Goal: Task Accomplishment & Management: Complete application form

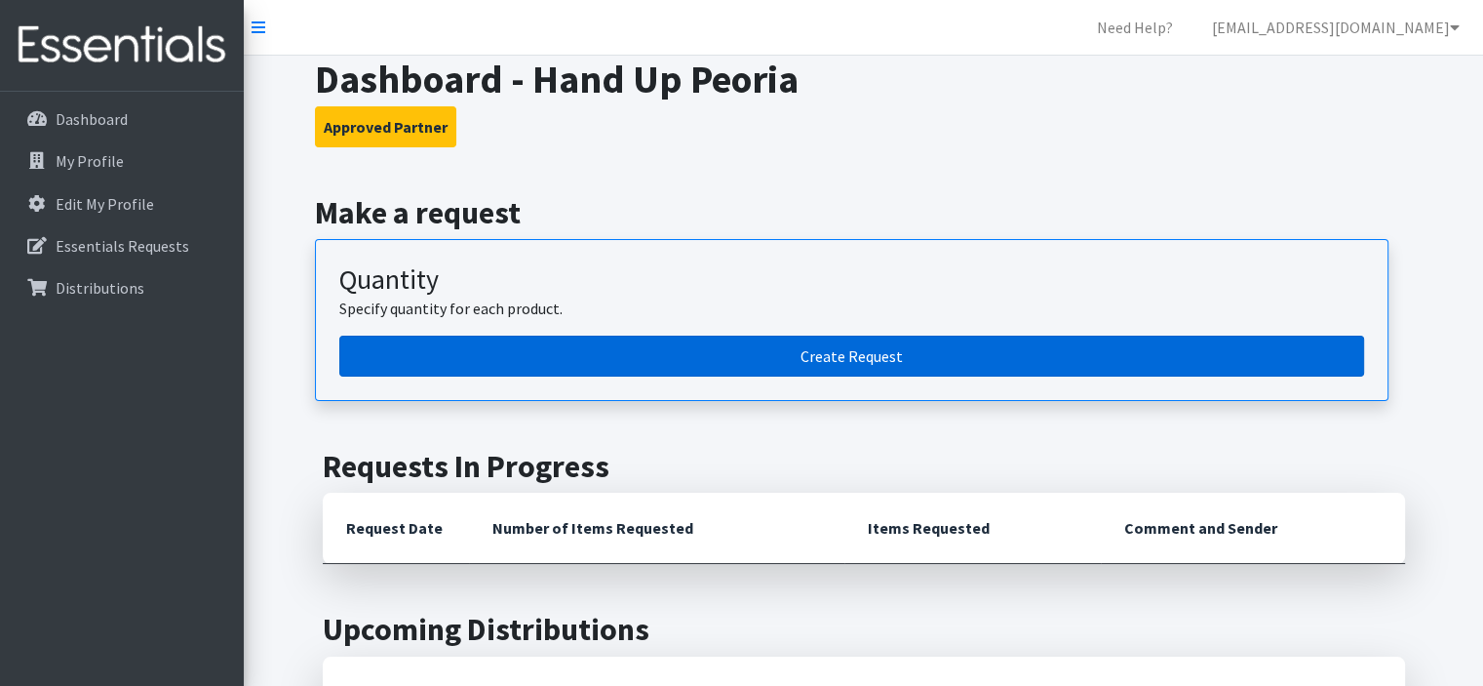
click at [672, 350] on link "Create Request" at bounding box center [851, 355] width 1025 height 41
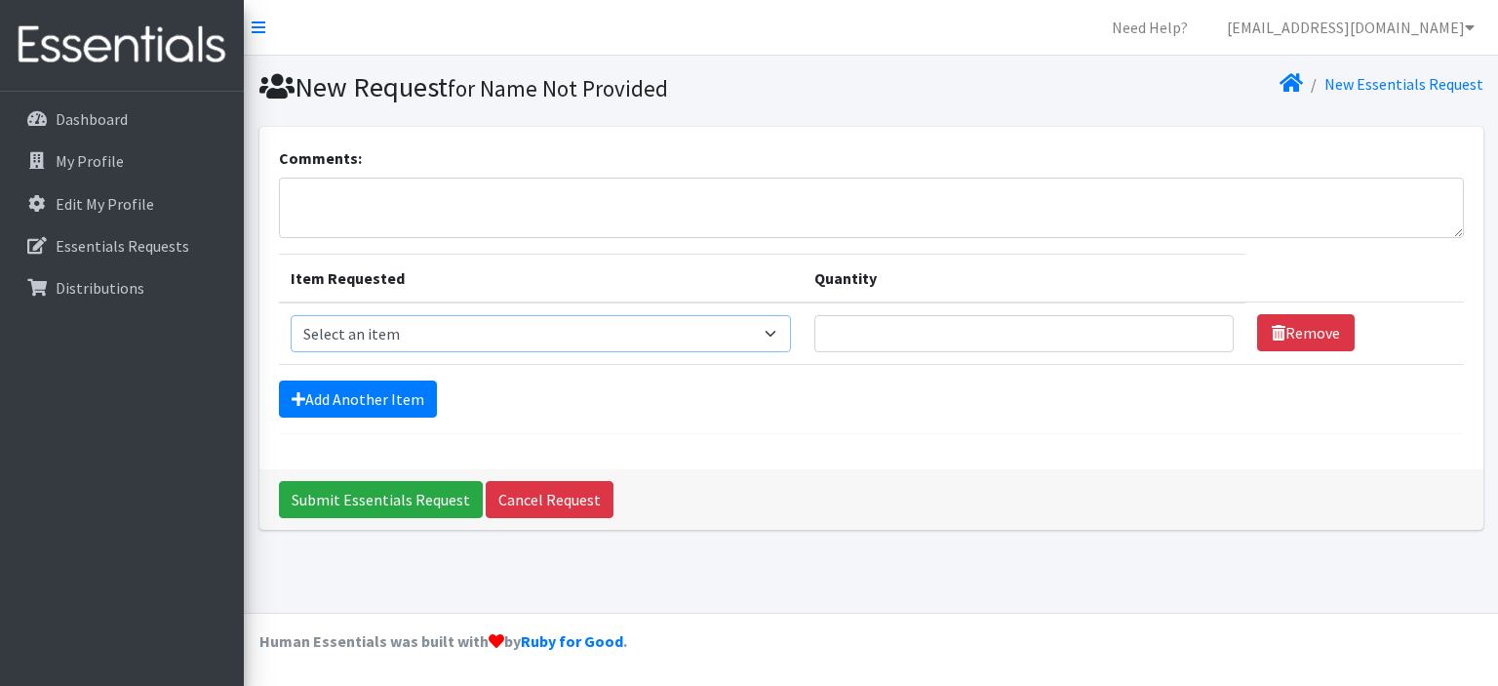
click at [368, 322] on select "Select an item Diapers - Newborn Diapers - Preemie Diapers - Size 1 Diapers - S…" at bounding box center [541, 333] width 501 height 37
select select "94"
click at [291, 315] on select "Select an item Diapers - Newborn Diapers - Preemie Diapers - Size 1 Diapers - S…" at bounding box center [541, 333] width 501 height 37
click at [910, 340] on input "Quantity" at bounding box center [1023, 333] width 418 height 37
type input "1000"
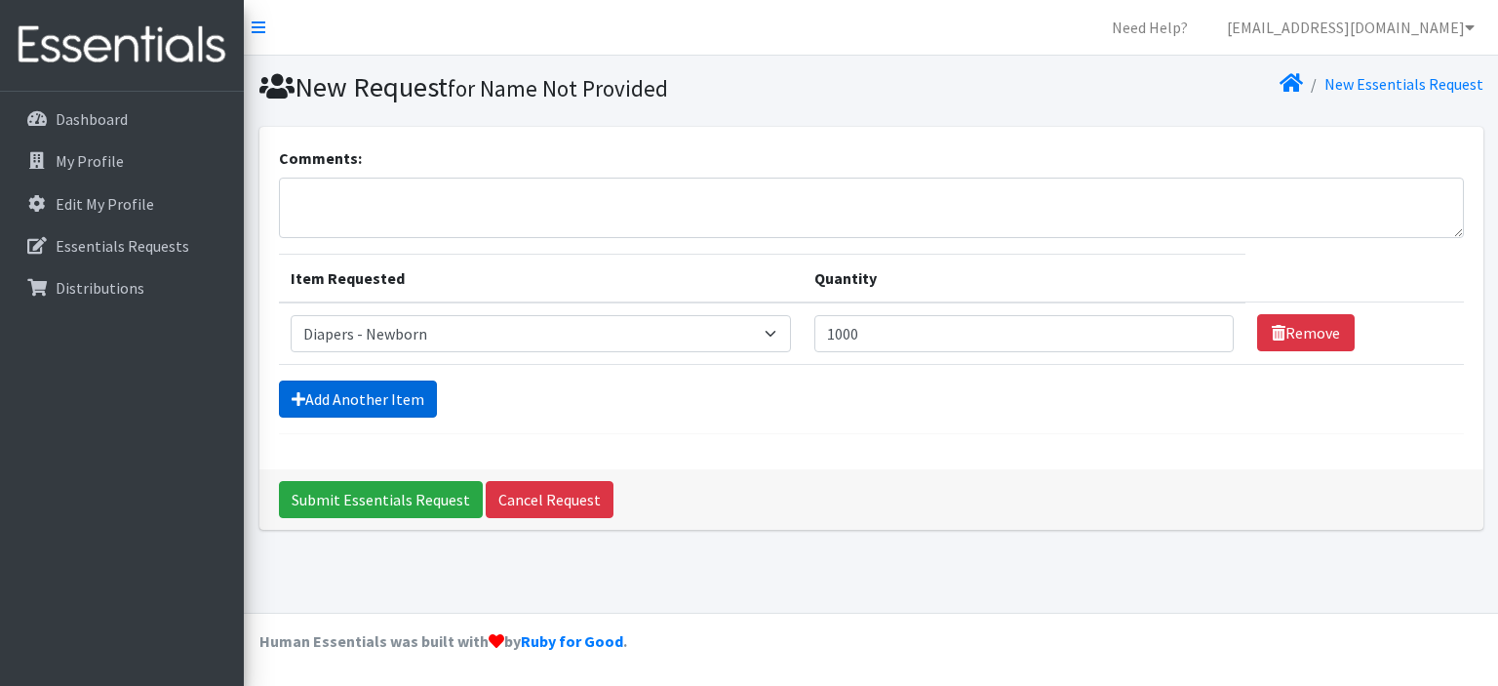
click at [386, 404] on link "Add Another Item" at bounding box center [358, 398] width 158 height 37
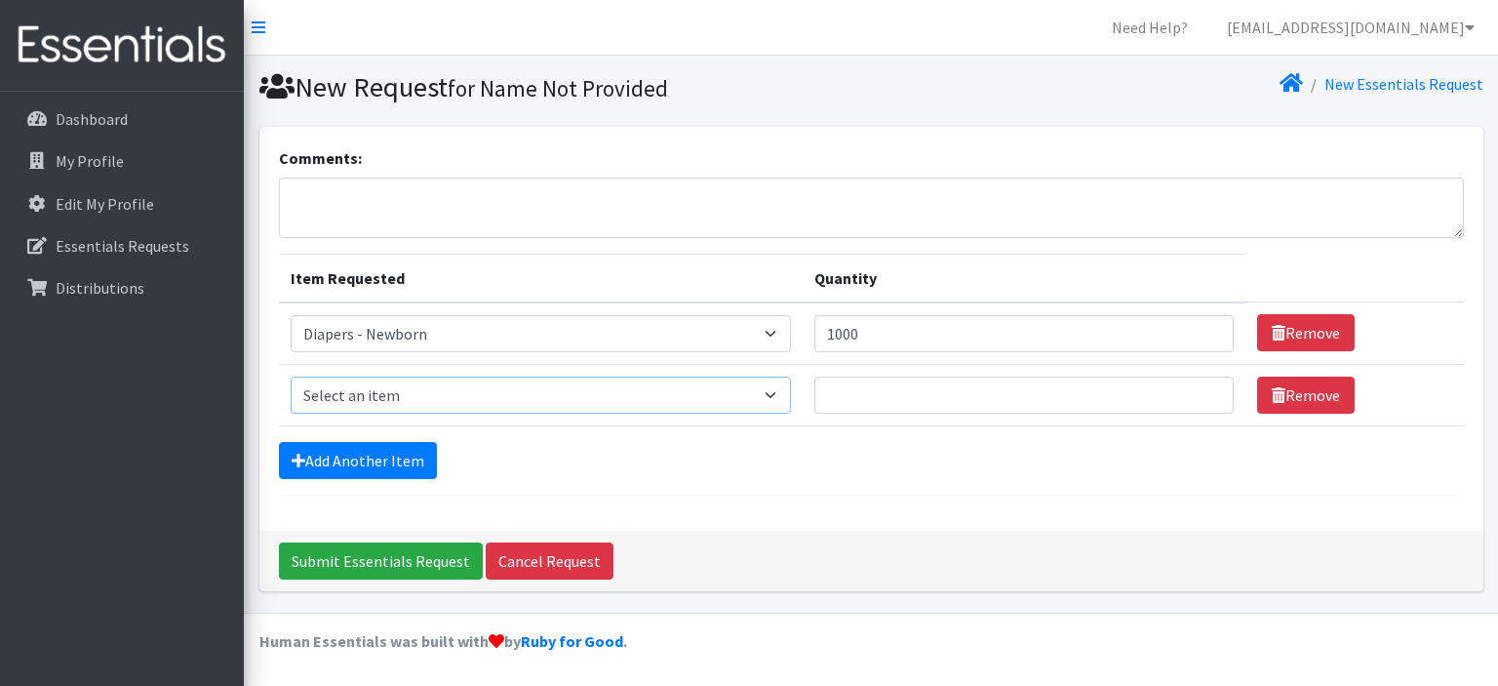
drag, startPoint x: 386, startPoint y: 404, endPoint x: 410, endPoint y: 400, distance: 23.7
click at [410, 400] on select "Select an item Diapers - Newborn Diapers - Preemie Diapers - Size 1 Diapers - S…" at bounding box center [541, 394] width 501 height 37
select select "95"
click at [291, 376] on select "Select an item Diapers - Newborn Diapers - Preemie Diapers - Size 1 Diapers - S…" at bounding box center [541, 394] width 501 height 37
click at [907, 406] on input "Quantity" at bounding box center [1023, 394] width 418 height 37
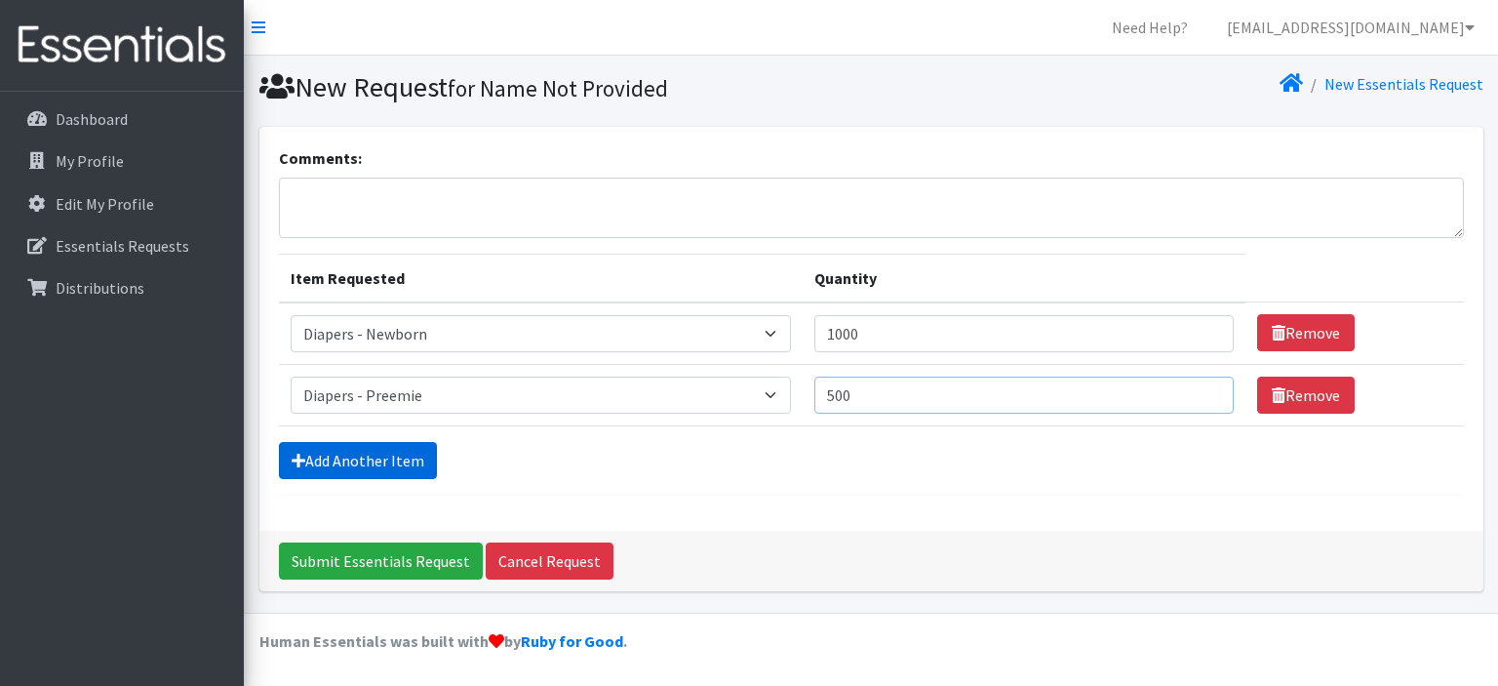
type input "500"
click at [320, 451] on link "Add Another Item" at bounding box center [358, 460] width 158 height 37
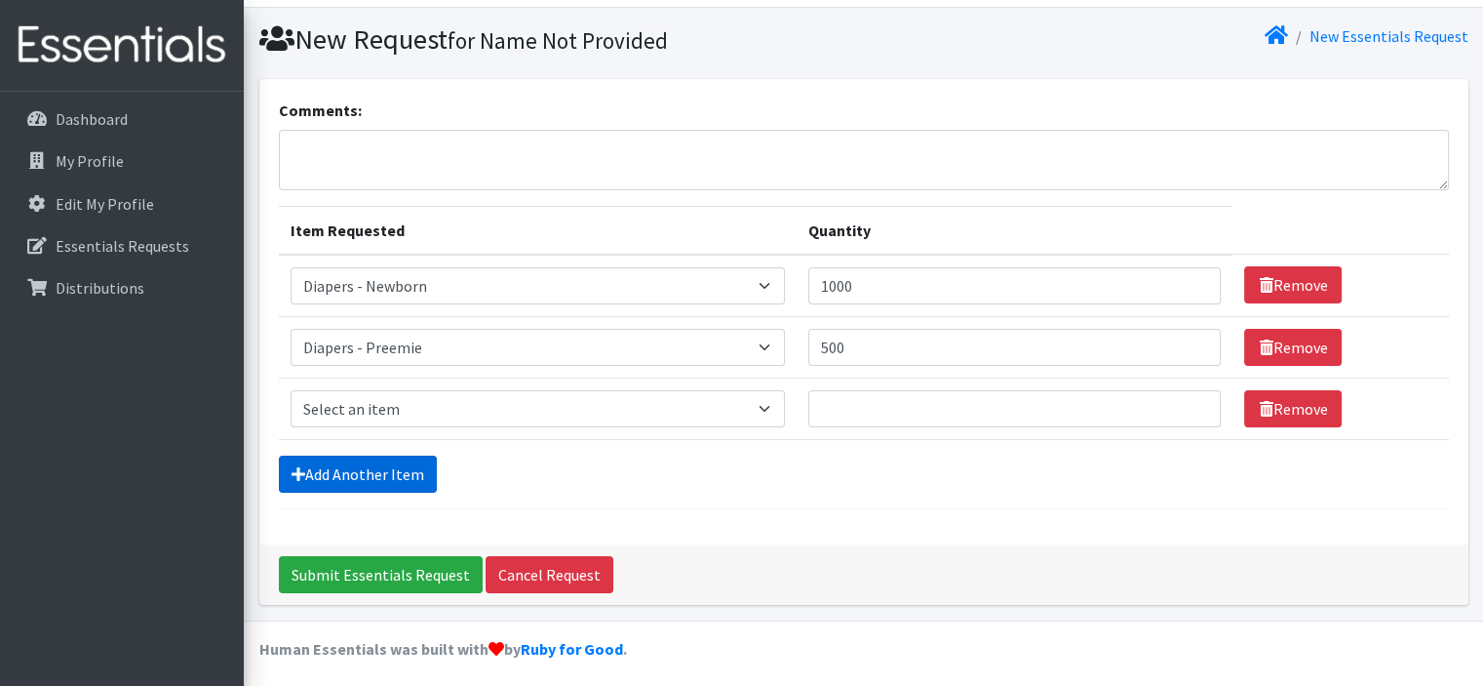
scroll to position [52, 0]
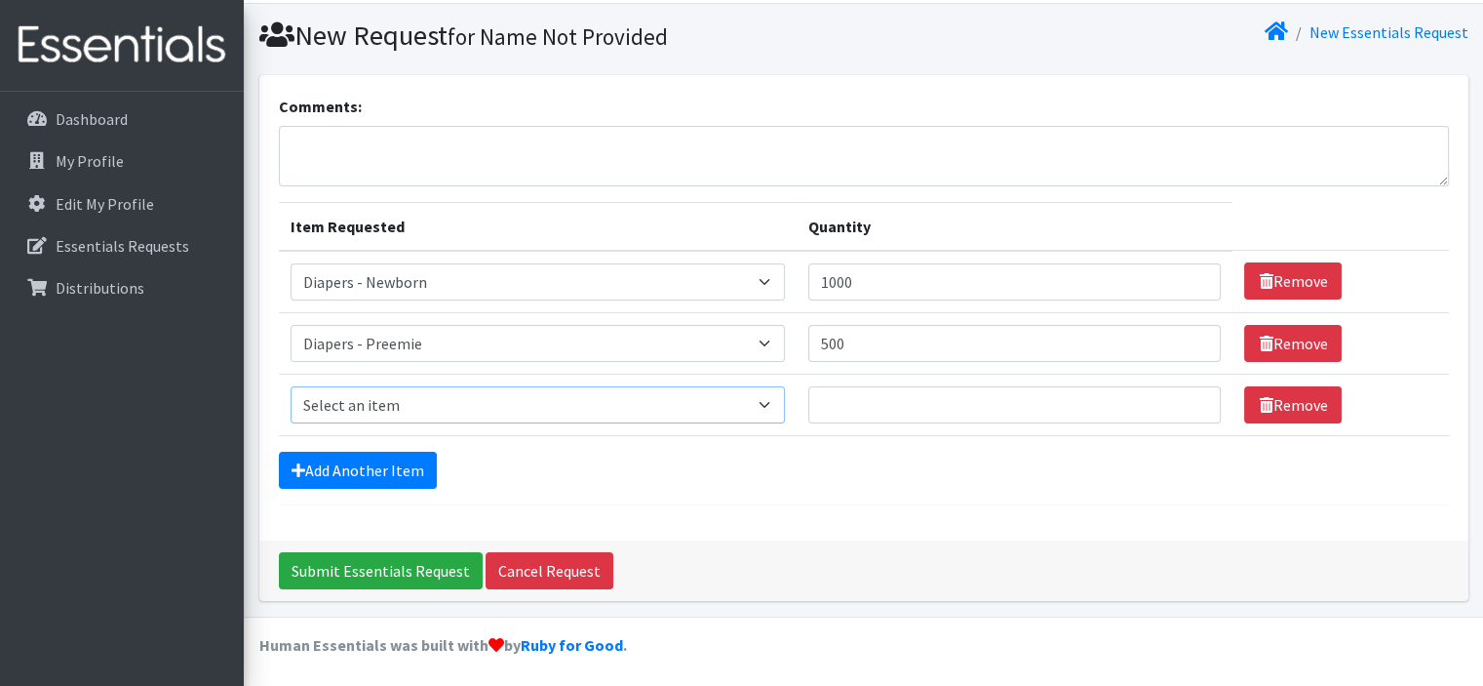
drag, startPoint x: 407, startPoint y: 407, endPoint x: 456, endPoint y: 386, distance: 53.8
click at [406, 407] on select "Select an item Diapers - Newborn Diapers - Preemie Diapers - Size 1 Diapers - S…" at bounding box center [538, 404] width 494 height 37
select select "96"
click at [291, 386] on select "Select an item Diapers - Newborn Diapers - Preemie Diapers - Size 1 Diapers - S…" at bounding box center [538, 404] width 494 height 37
click at [921, 415] on input "Quantity" at bounding box center [1014, 404] width 413 height 37
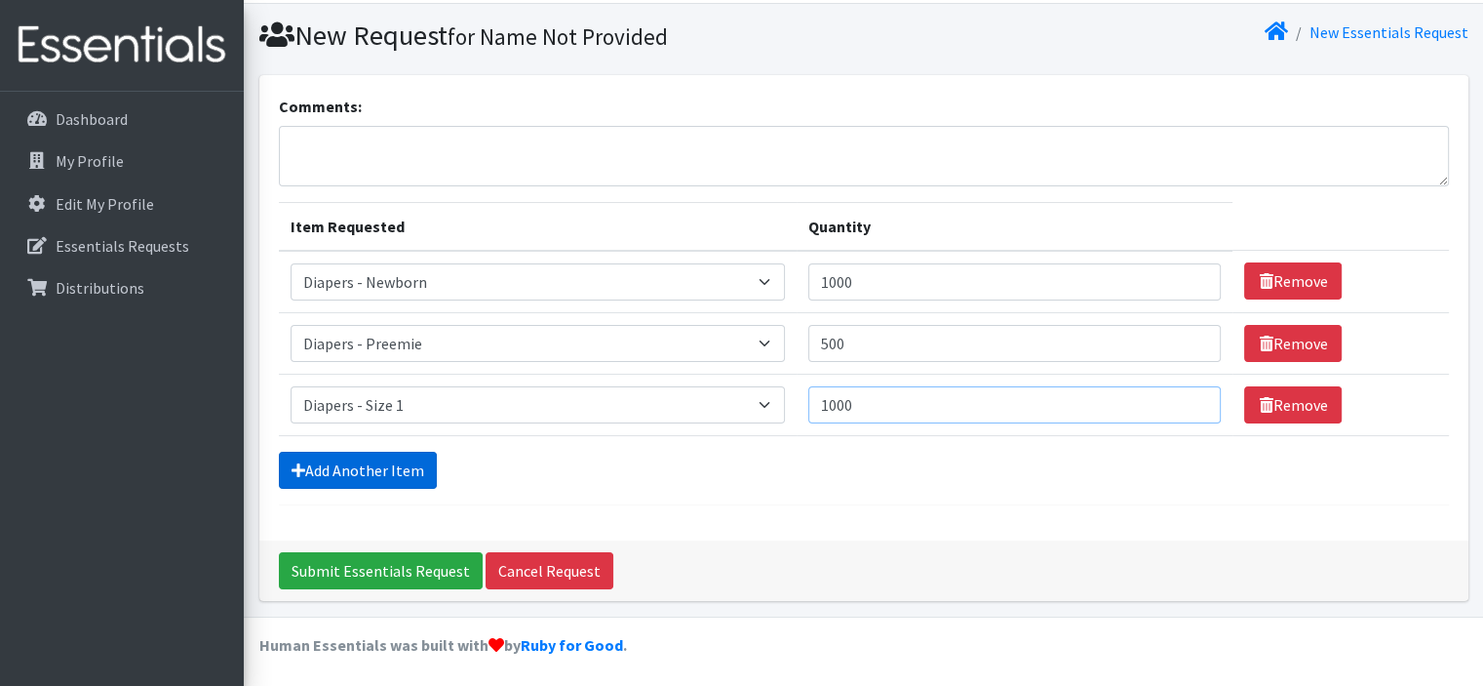
type input "1000"
click at [325, 469] on link "Add Another Item" at bounding box center [358, 469] width 158 height 37
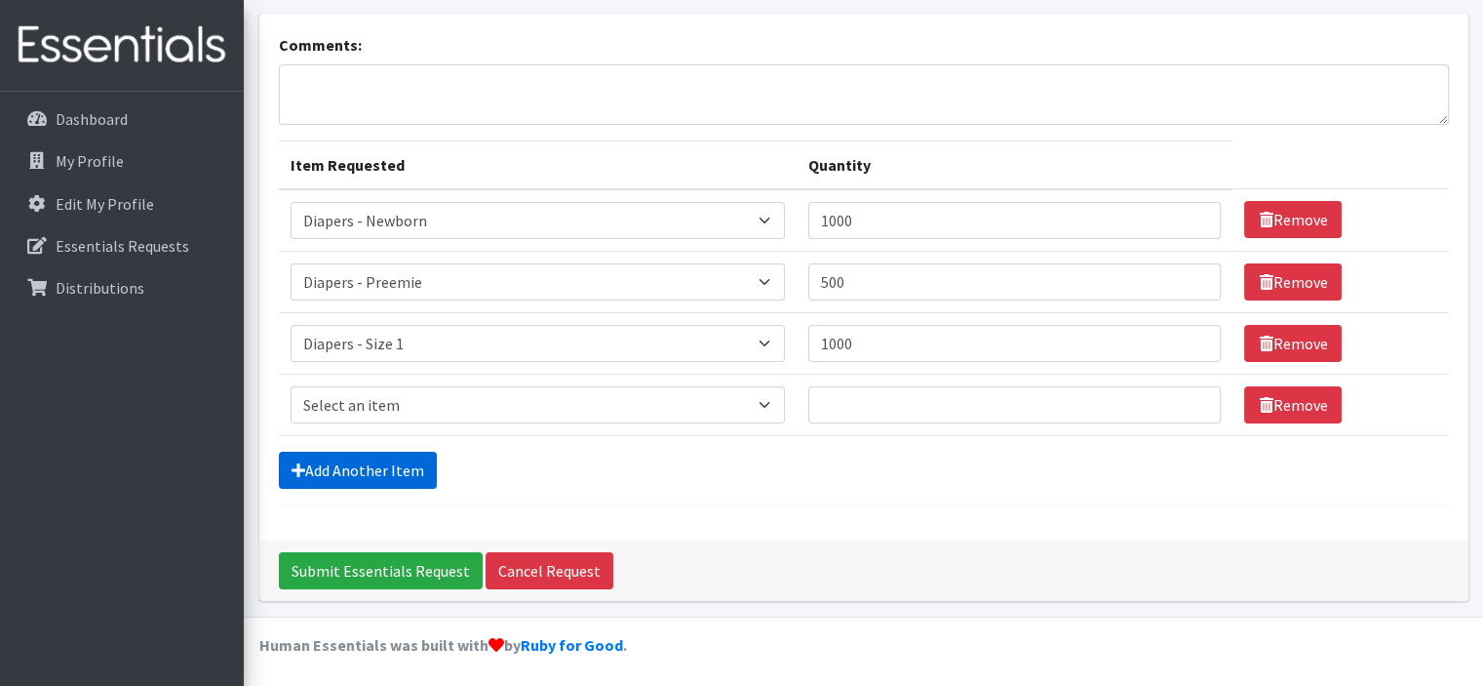
scroll to position [113, 0]
click at [369, 405] on select "Select an item Diapers - Newborn Diapers - Preemie Diapers - Size 1 Diapers - S…" at bounding box center [538, 404] width 494 height 37
select select "97"
click at [291, 386] on select "Select an item Diapers - Newborn Diapers - Preemie Diapers - Size 1 Diapers - S…" at bounding box center [538, 404] width 494 height 37
click at [897, 410] on input "Quantity" at bounding box center [1014, 404] width 413 height 37
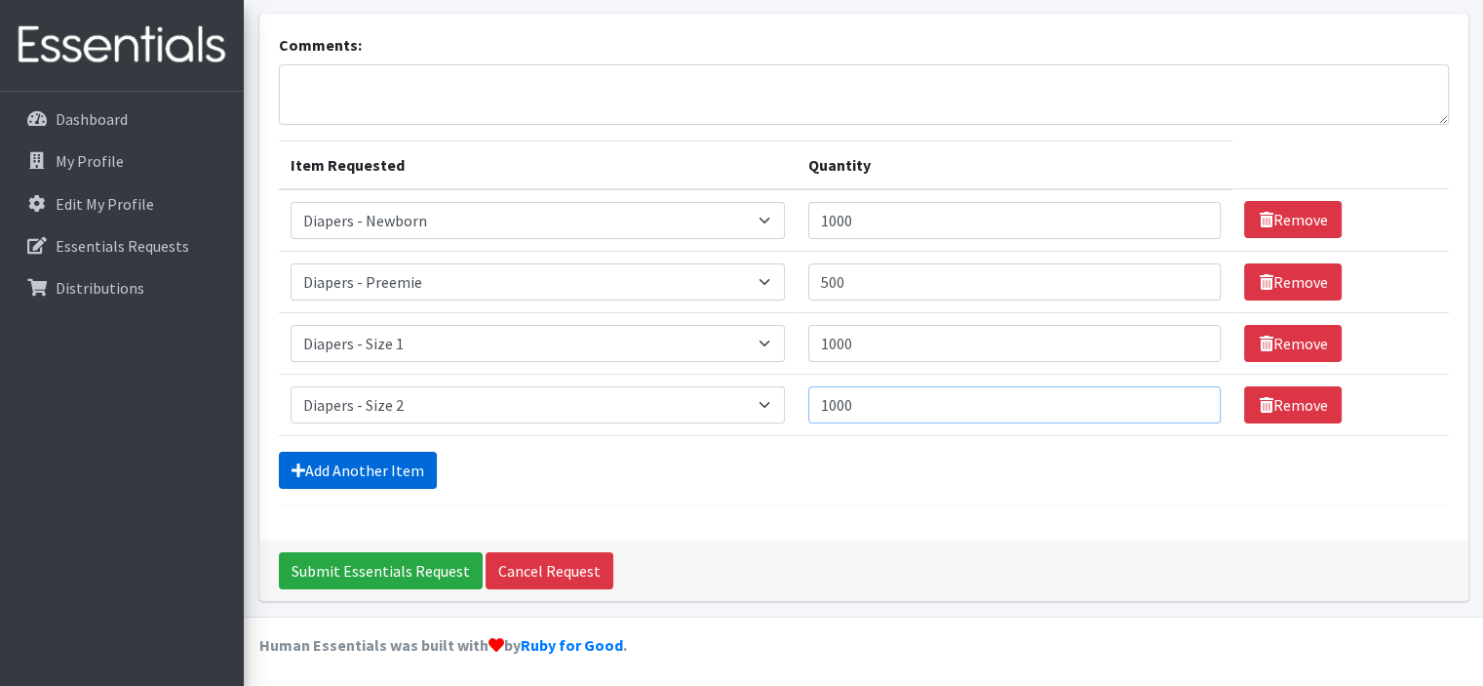
type input "1000"
click at [333, 468] on link "Add Another Item" at bounding box center [358, 469] width 158 height 37
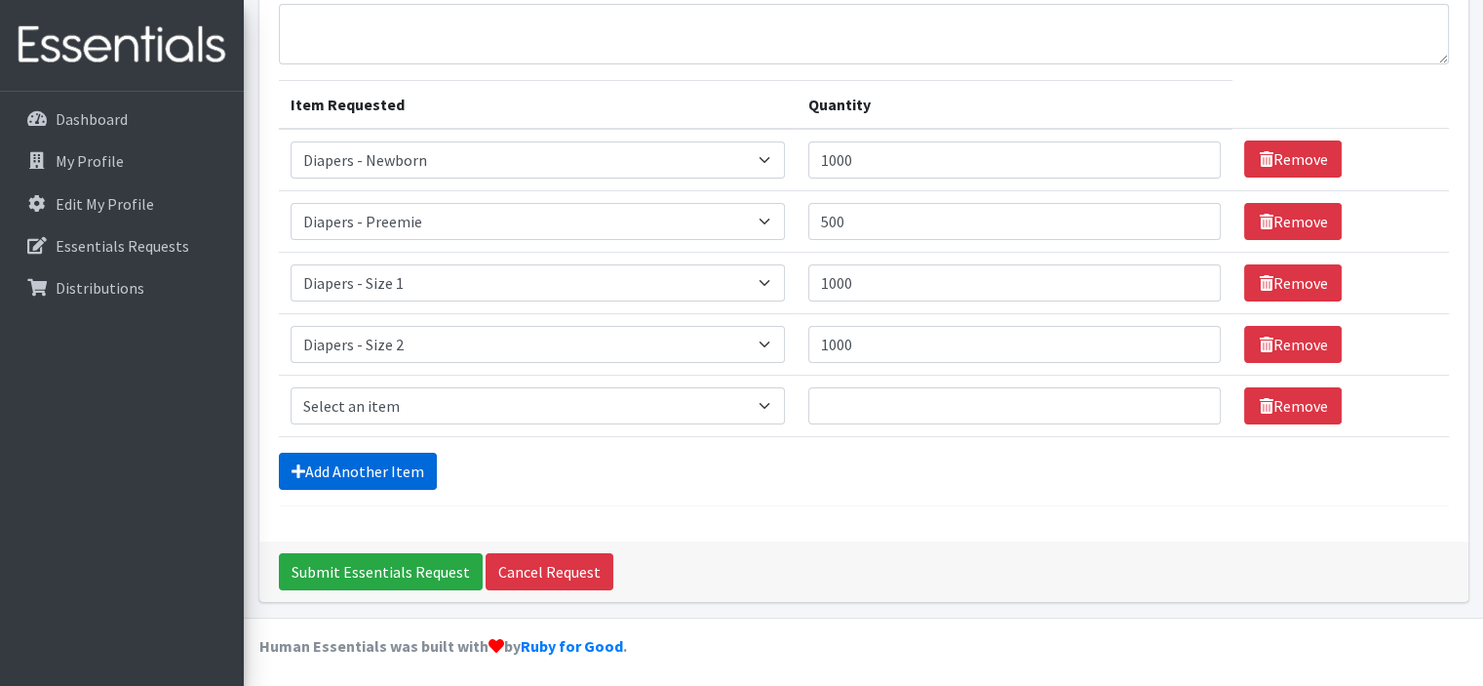
scroll to position [175, 0]
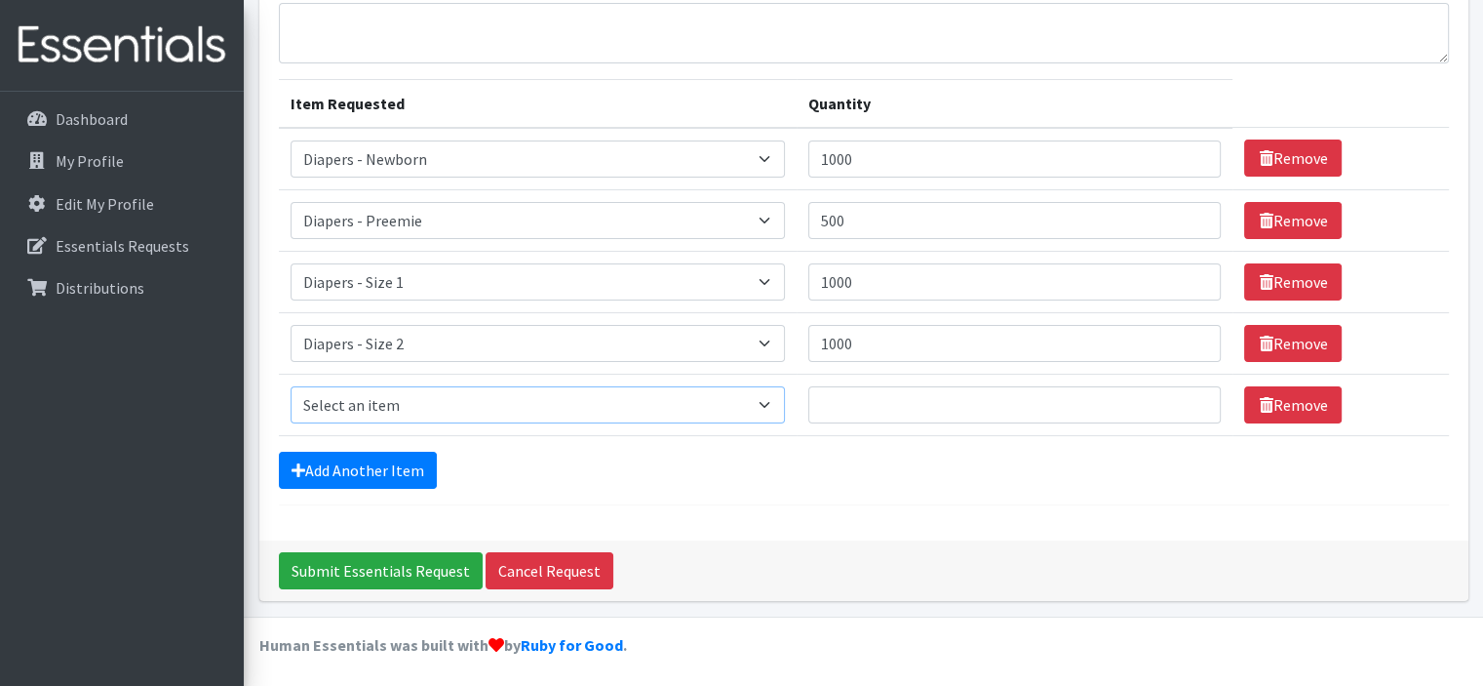
click at [441, 396] on select "Select an item Diapers - Newborn Diapers - Preemie Diapers - Size 1 Diapers - S…" at bounding box center [538, 404] width 494 height 37
select select "75"
click at [291, 386] on select "Select an item Diapers - Newborn Diapers - Preemie Diapers - Size 1 Diapers - S…" at bounding box center [538, 404] width 494 height 37
click at [874, 401] on input "Quantity" at bounding box center [1014, 404] width 413 height 37
type input "500"
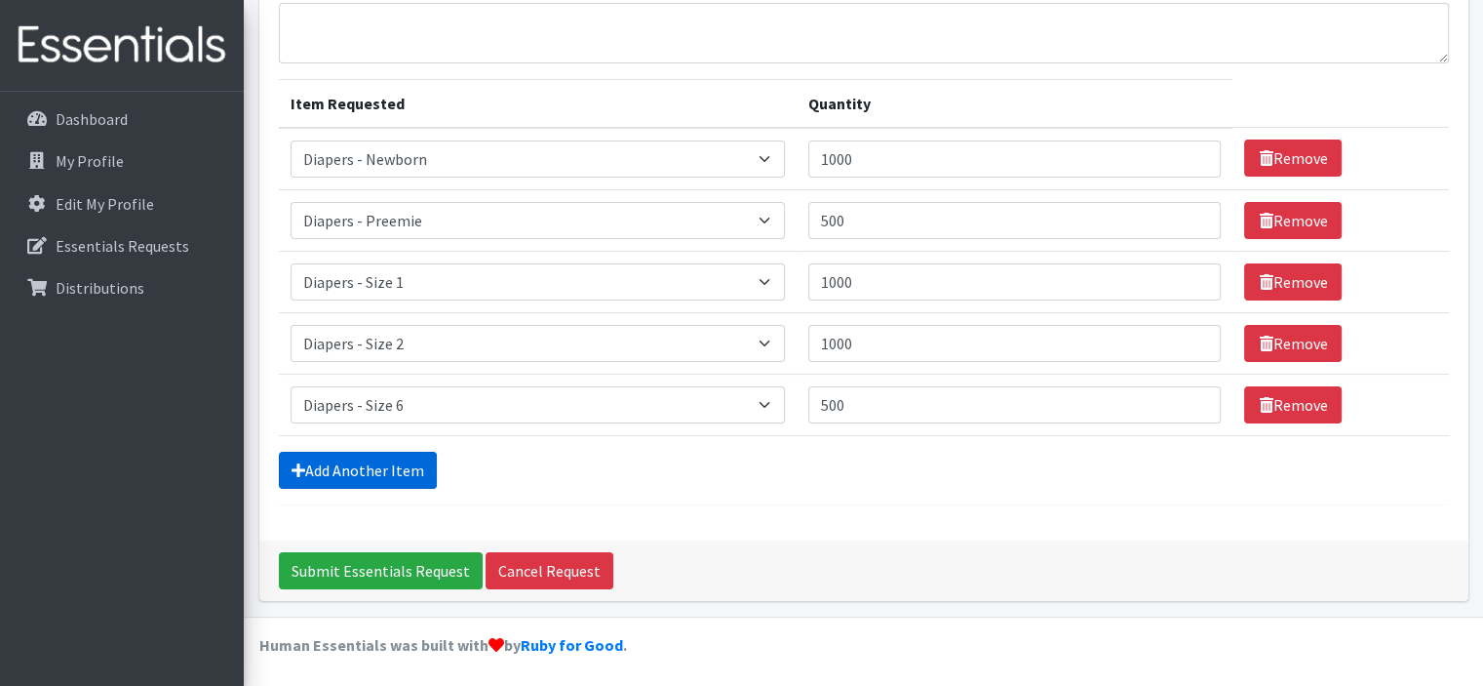
click at [353, 468] on link "Add Another Item" at bounding box center [358, 469] width 158 height 37
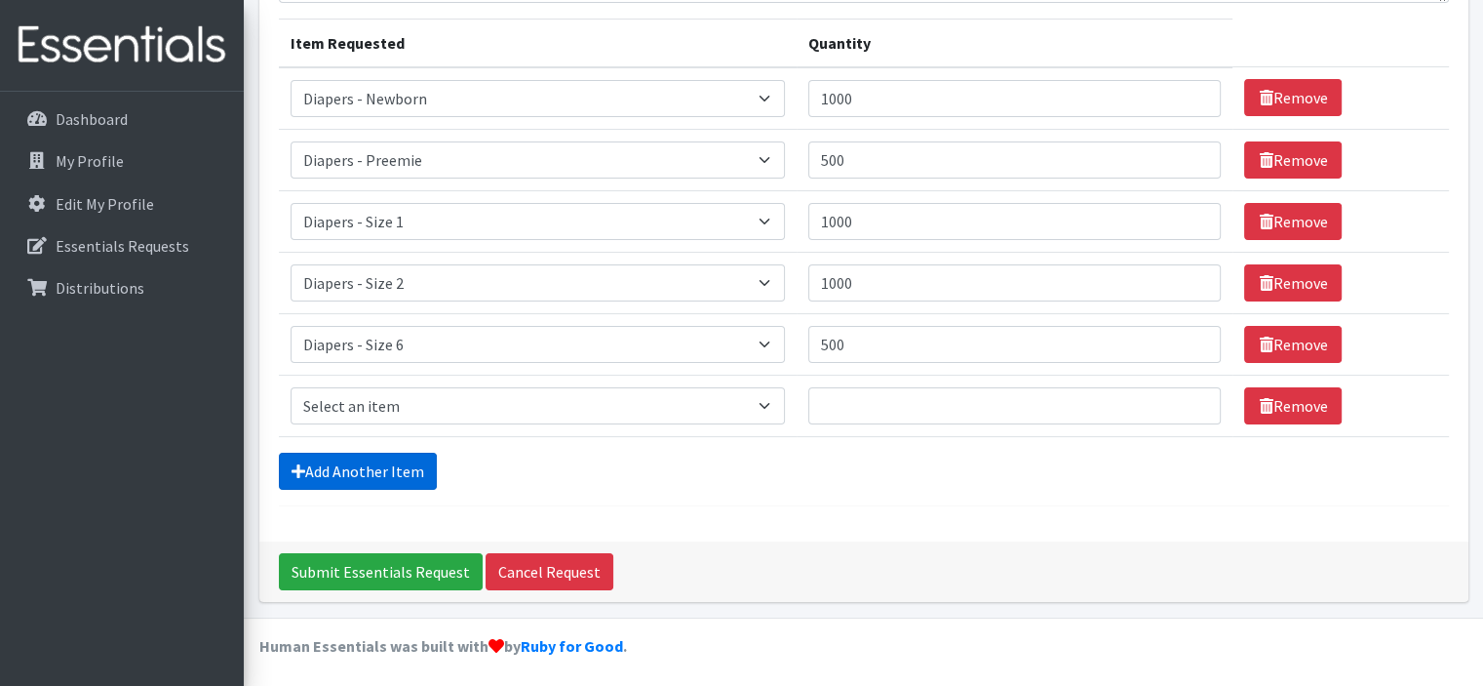
scroll to position [236, 0]
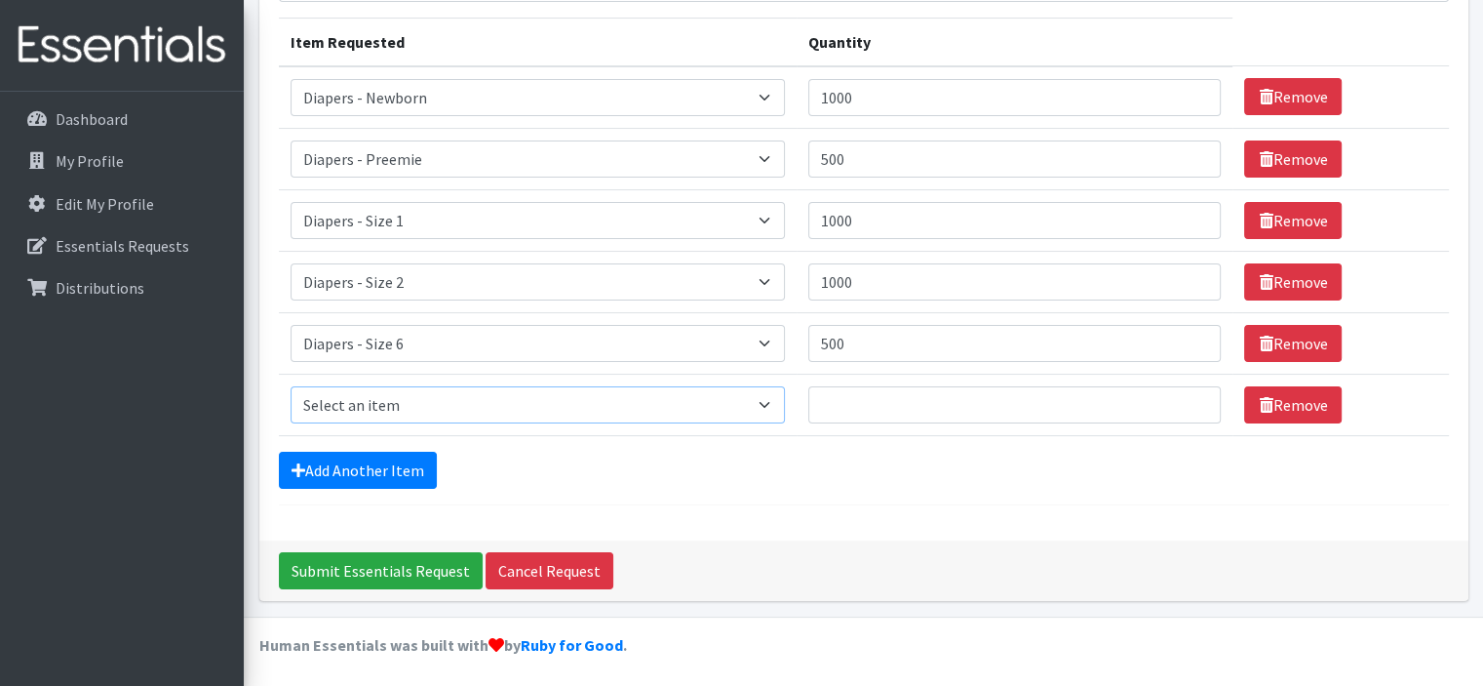
click at [363, 400] on select "Select an item Diapers - Newborn Diapers - Preemie Diapers - Size 1 Diapers - S…" at bounding box center [538, 404] width 494 height 37
select select "79"
click at [291, 386] on select "Select an item Diapers - Newborn Diapers - Preemie Diapers - Size 1 Diapers - S…" at bounding box center [538, 404] width 494 height 37
click at [903, 409] on input "Quantity" at bounding box center [1014, 404] width 413 height 37
type input "500"
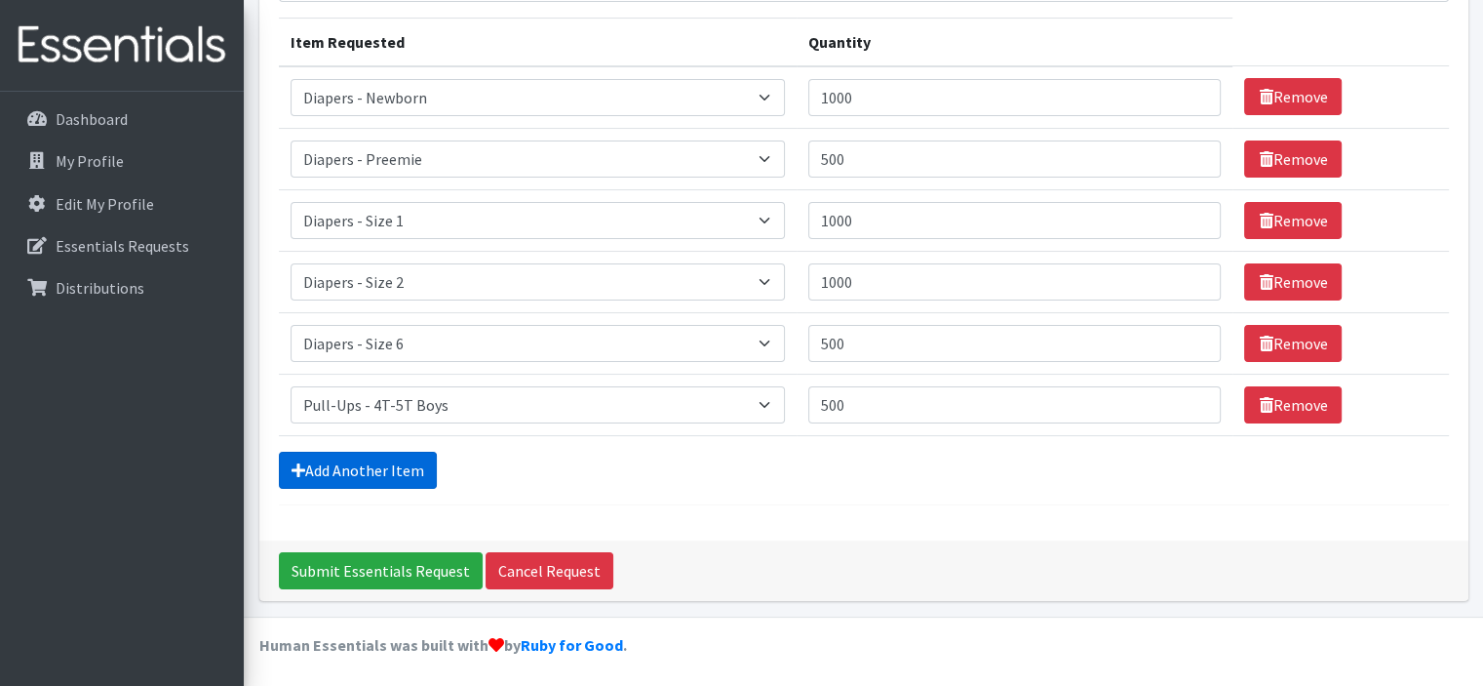
click at [347, 459] on link "Add Another Item" at bounding box center [358, 469] width 158 height 37
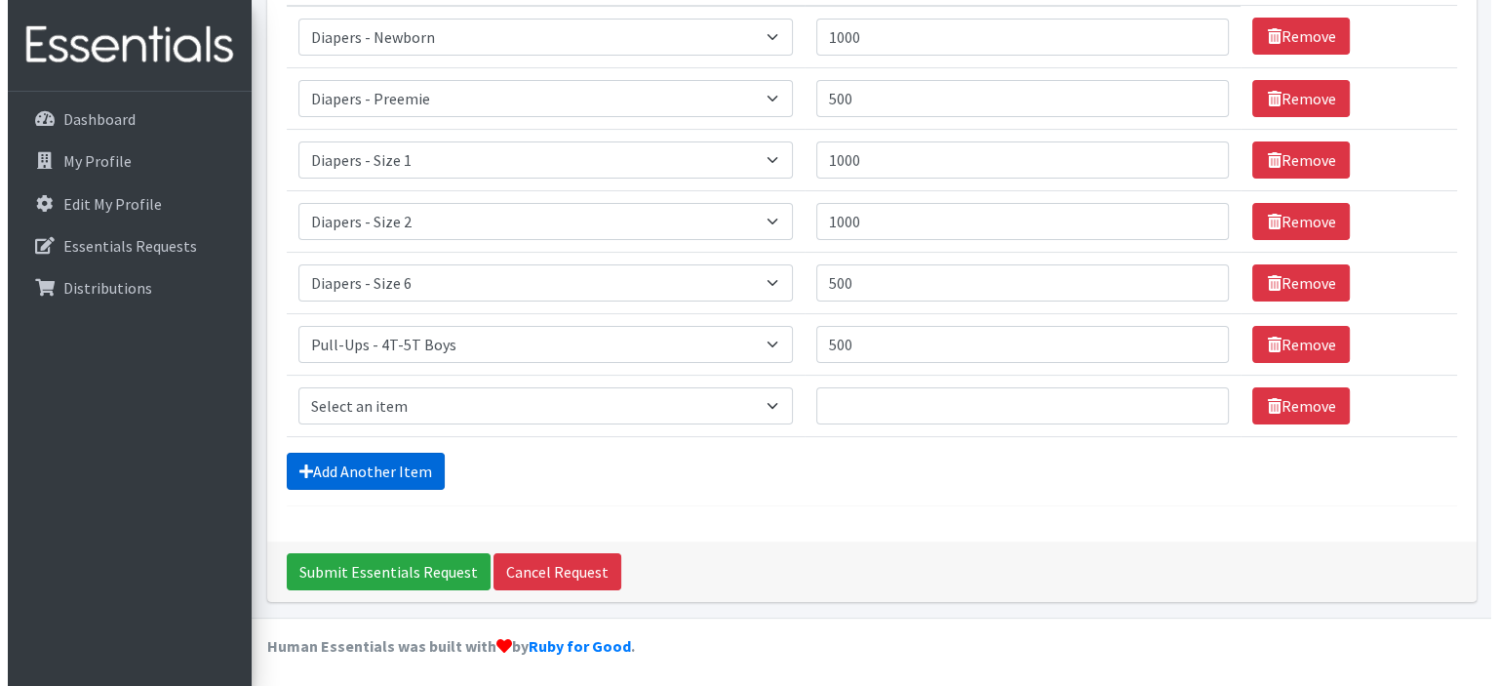
scroll to position [296, 0]
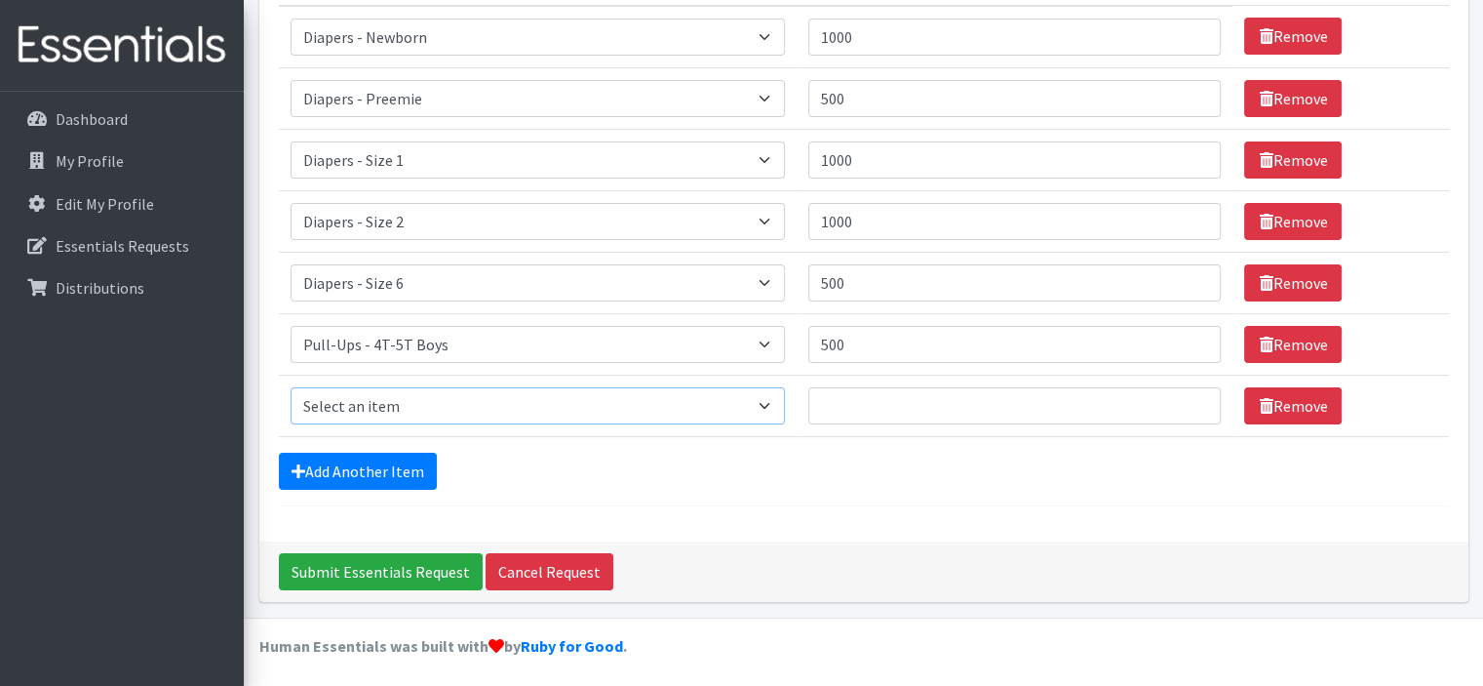
click at [445, 401] on select "Select an item Diapers - Newborn Diapers - Preemie Diapers - Size 1 Diapers - S…" at bounding box center [538, 405] width 494 height 37
select select "98"
click at [291, 387] on select "Select an item Diapers - Newborn Diapers - Preemie Diapers - Size 1 Diapers - S…" at bounding box center [538, 405] width 494 height 37
click at [844, 397] on input "Quantity" at bounding box center [1014, 405] width 413 height 37
type input "500"
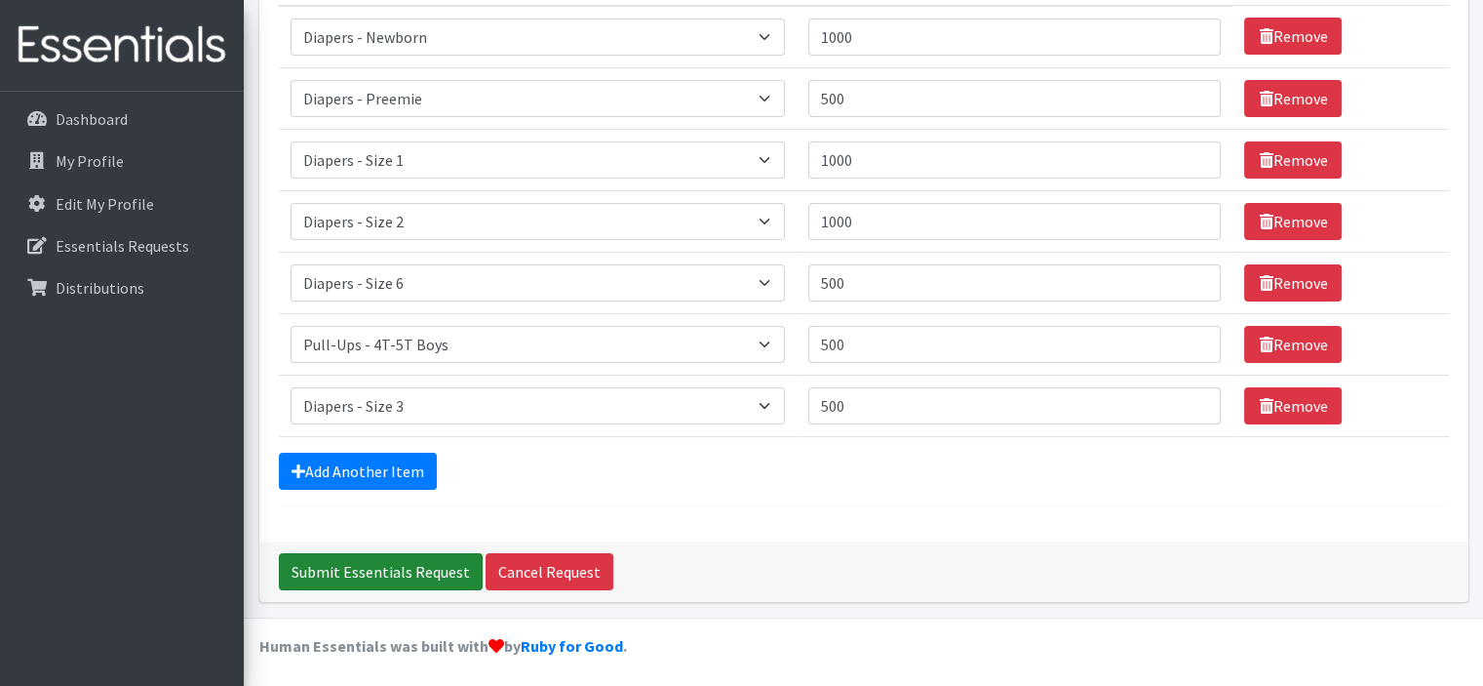
click at [384, 569] on input "Submit Essentials Request" at bounding box center [381, 571] width 204 height 37
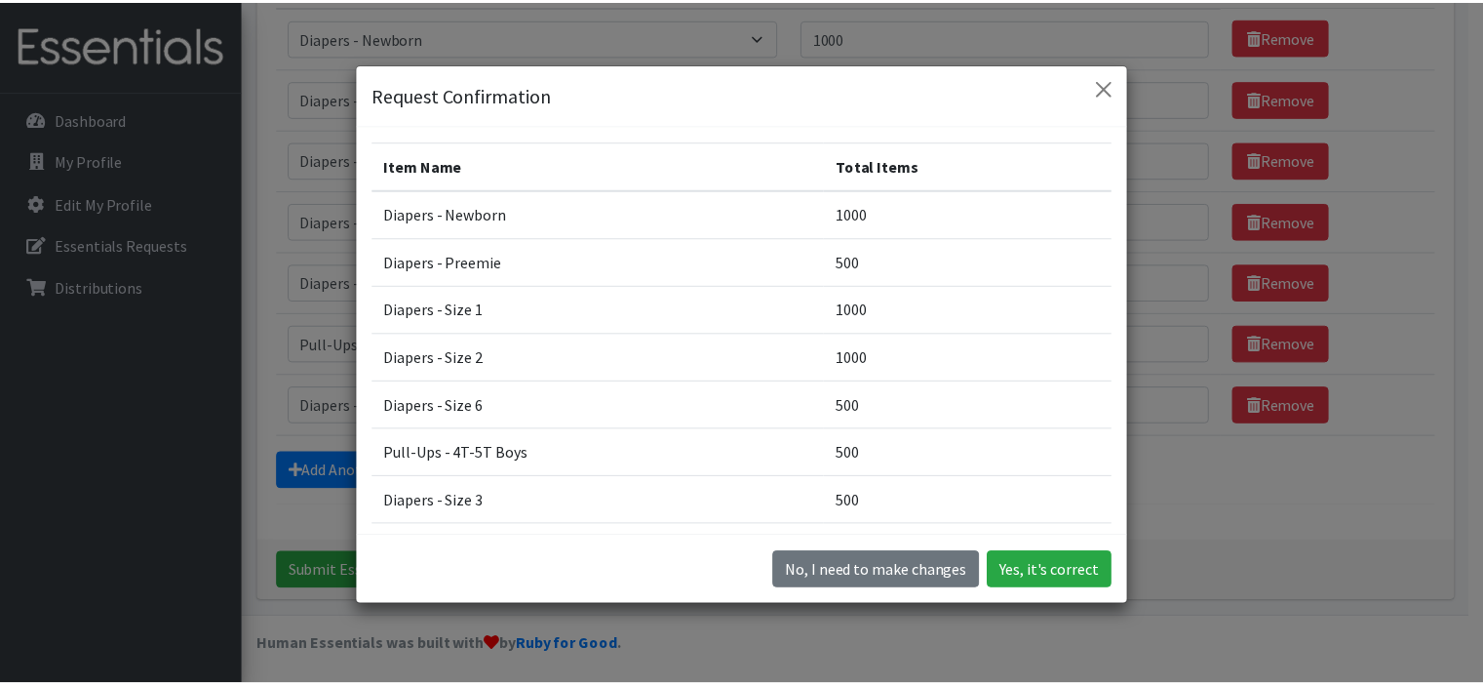
scroll to position [55, 0]
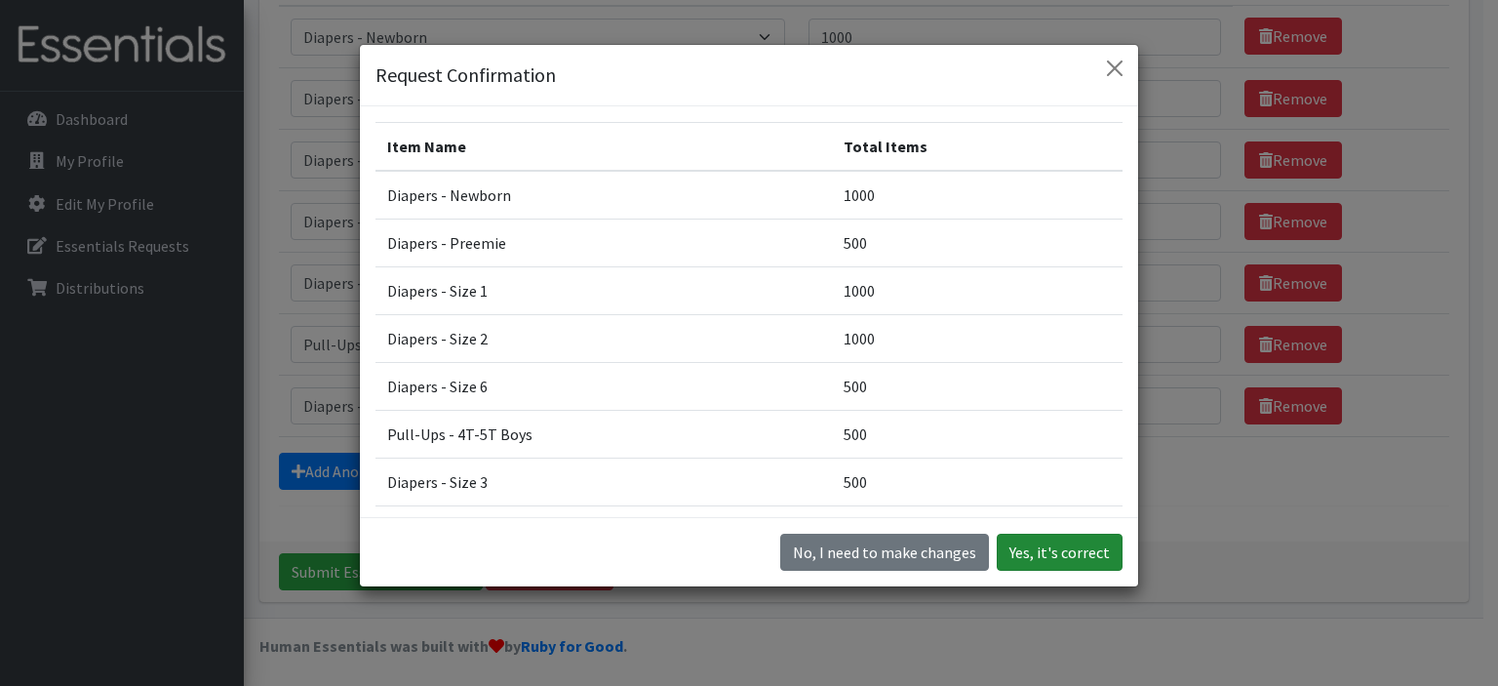
click at [1062, 537] on button "Yes, it's correct" at bounding box center [1060, 551] width 126 height 37
